Goal: Task Accomplishment & Management: Manage account settings

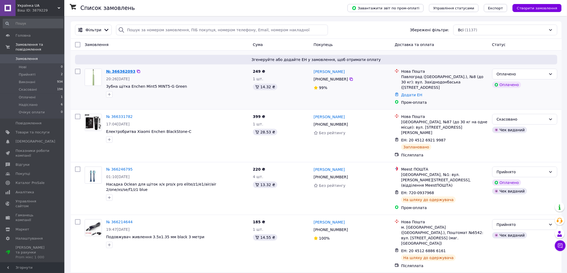
click at [116, 72] on link "№ 366362093" at bounding box center [120, 71] width 29 height 4
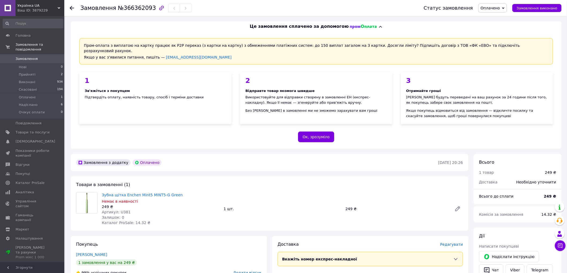
click at [507, 9] on span "Оплачено" at bounding box center [492, 7] width 29 height 9
click at [501, 17] on li "Прийнято" at bounding box center [493, 19] width 31 height 8
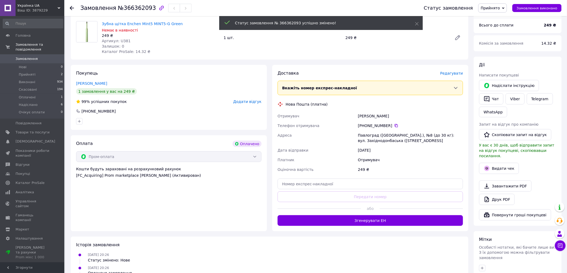
scroll to position [178, 0]
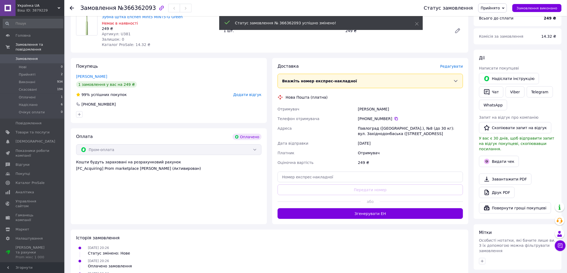
click at [375, 209] on button "Згенерувати ЕН" at bounding box center [369, 214] width 185 height 11
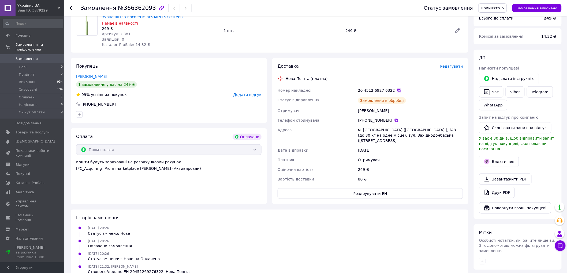
click at [397, 88] on icon at bounding box center [399, 90] width 4 height 4
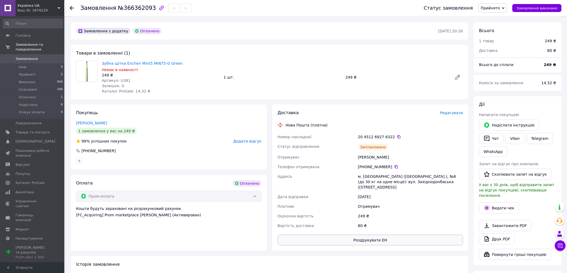
scroll to position [119, 0]
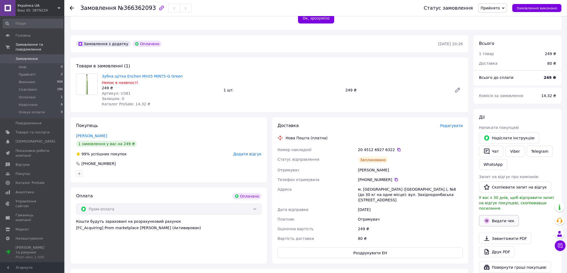
click at [494, 216] on button "Видати чек" at bounding box center [499, 221] width 40 height 11
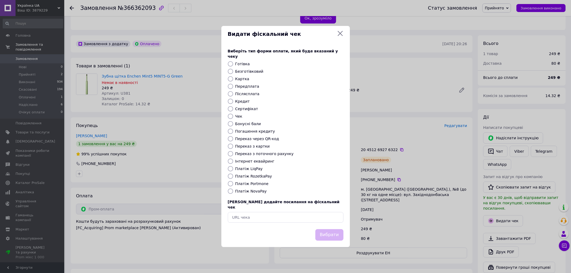
click at [231, 178] on input "Платіж RozetkaPay" at bounding box center [230, 176] width 5 height 5
radio input "true"
click at [318, 231] on button "Вибрати" at bounding box center [329, 235] width 28 height 12
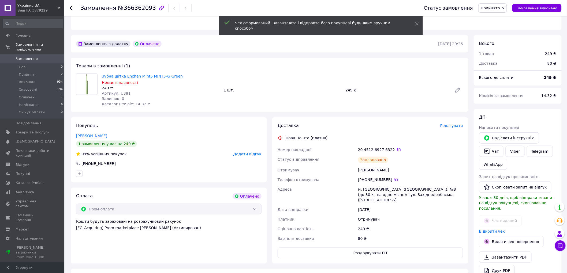
click at [489, 229] on link "Відкрити чек" at bounding box center [492, 231] width 26 height 4
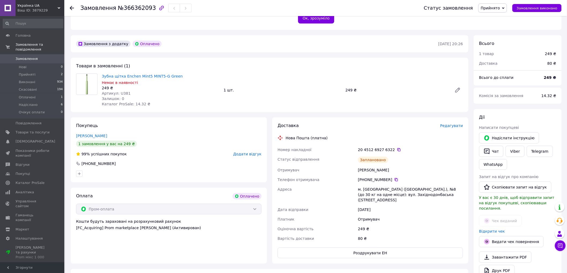
click at [178, 145] on div "Покупець [PERSON_NAME] 1 замовлення у вас на 249 ₴ 99% успішних покупок Додати …" at bounding box center [169, 150] width 196 height 65
click at [31, 56] on span "Замовлення" at bounding box center [27, 58] width 22 height 5
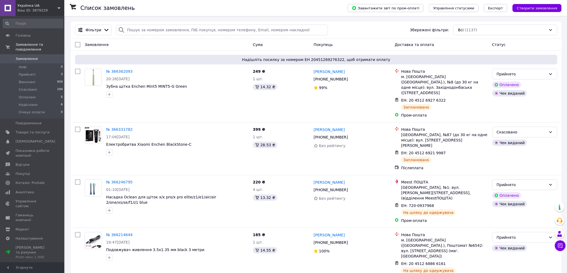
click at [24, 56] on span "Замовлення" at bounding box center [27, 58] width 22 height 5
